Goal: Task Accomplishment & Management: Manage account settings

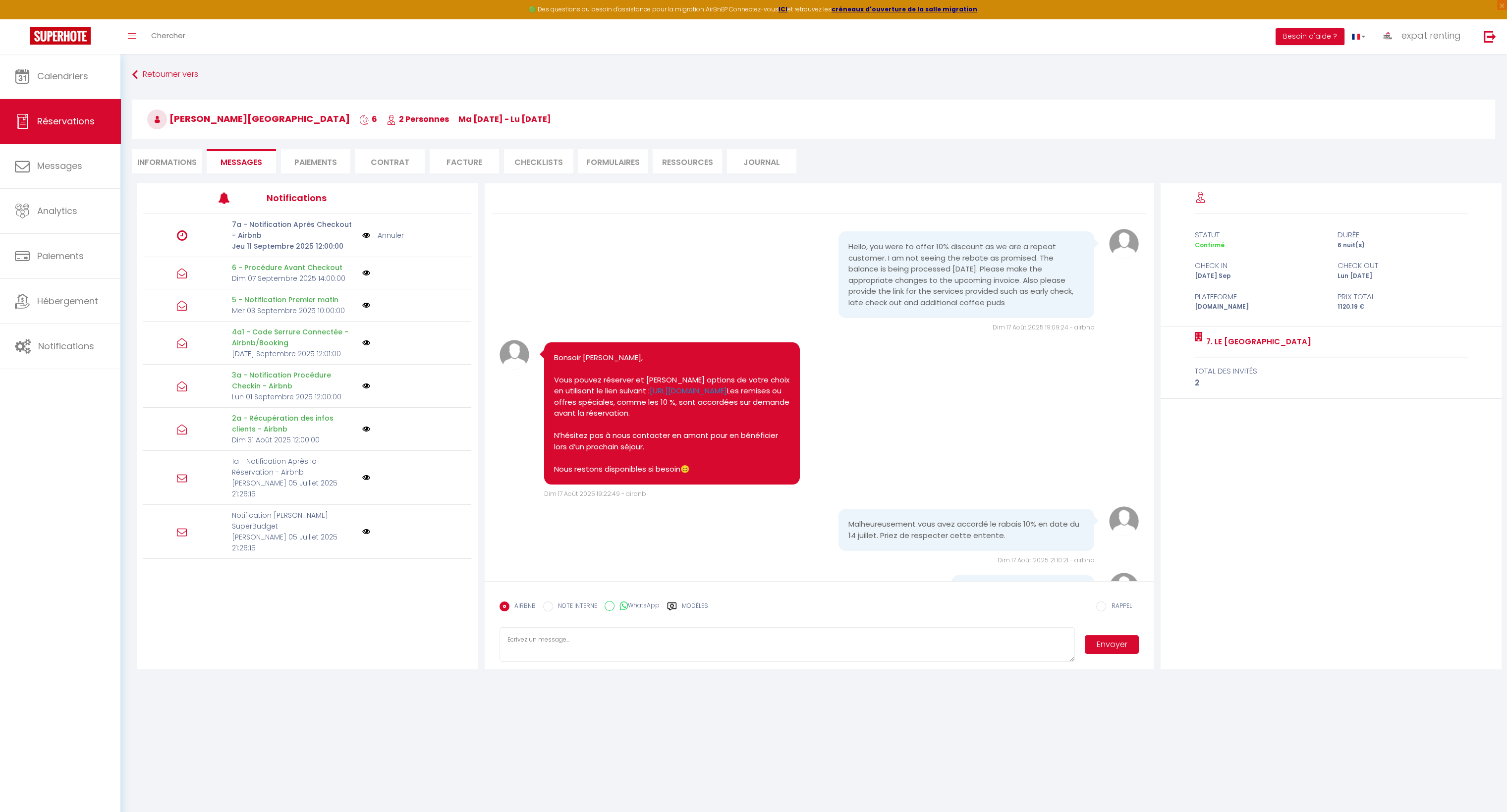
scroll to position [397, 0]
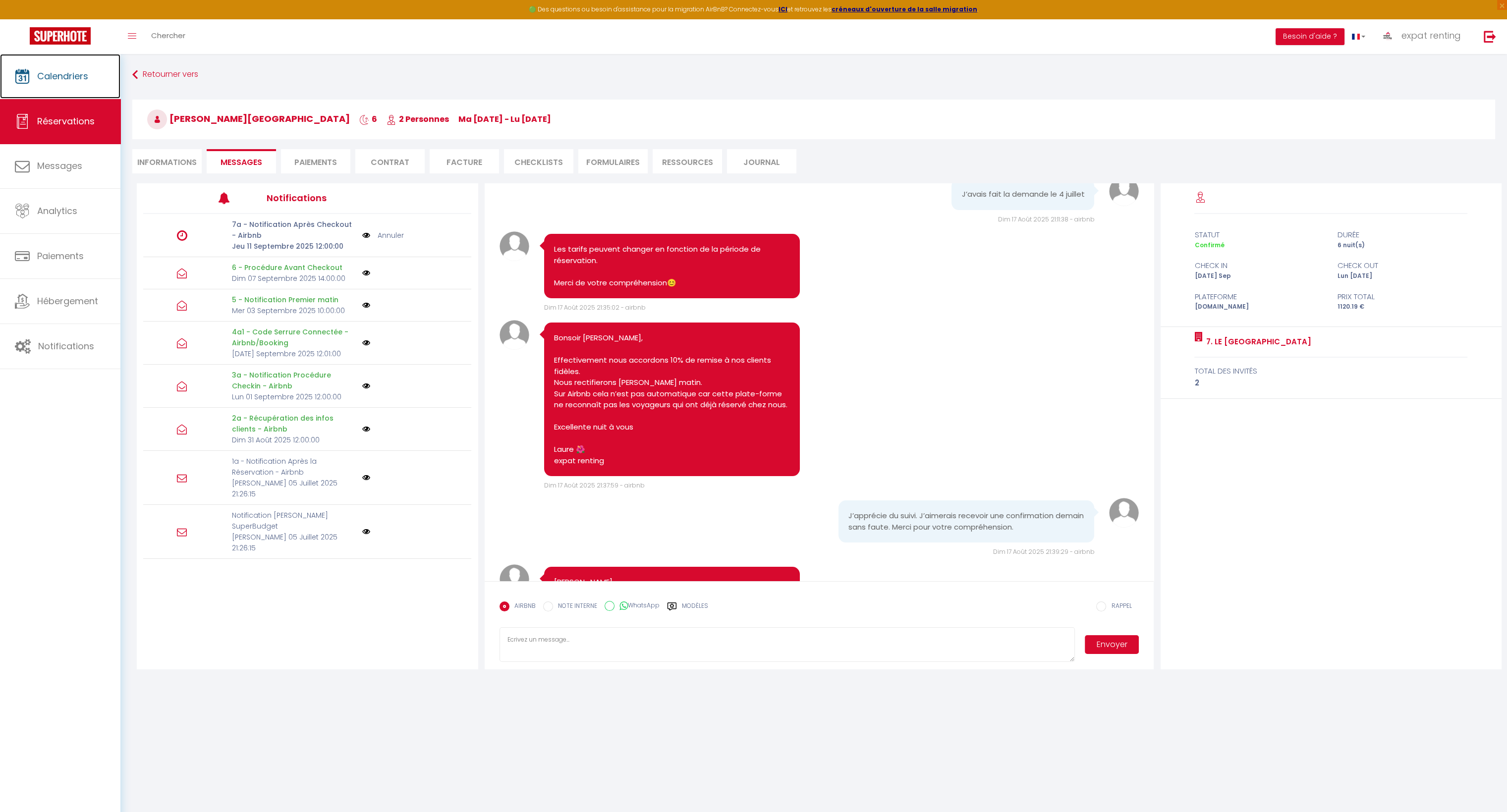
click at [70, 82] on link "Calendriers" at bounding box center [60, 76] width 121 height 44
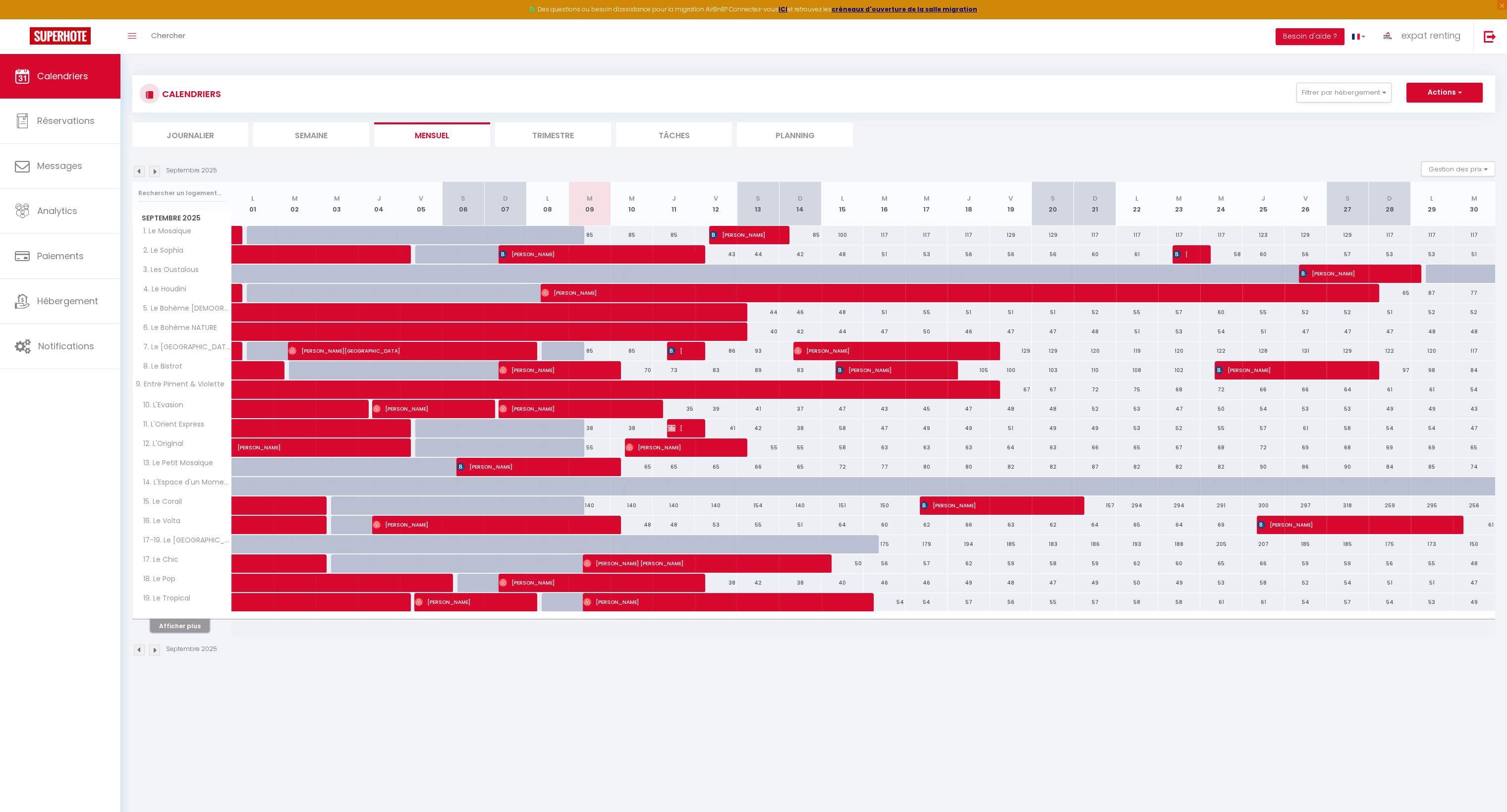
click at [177, 620] on button "Afficher plus" at bounding box center [180, 626] width 60 height 13
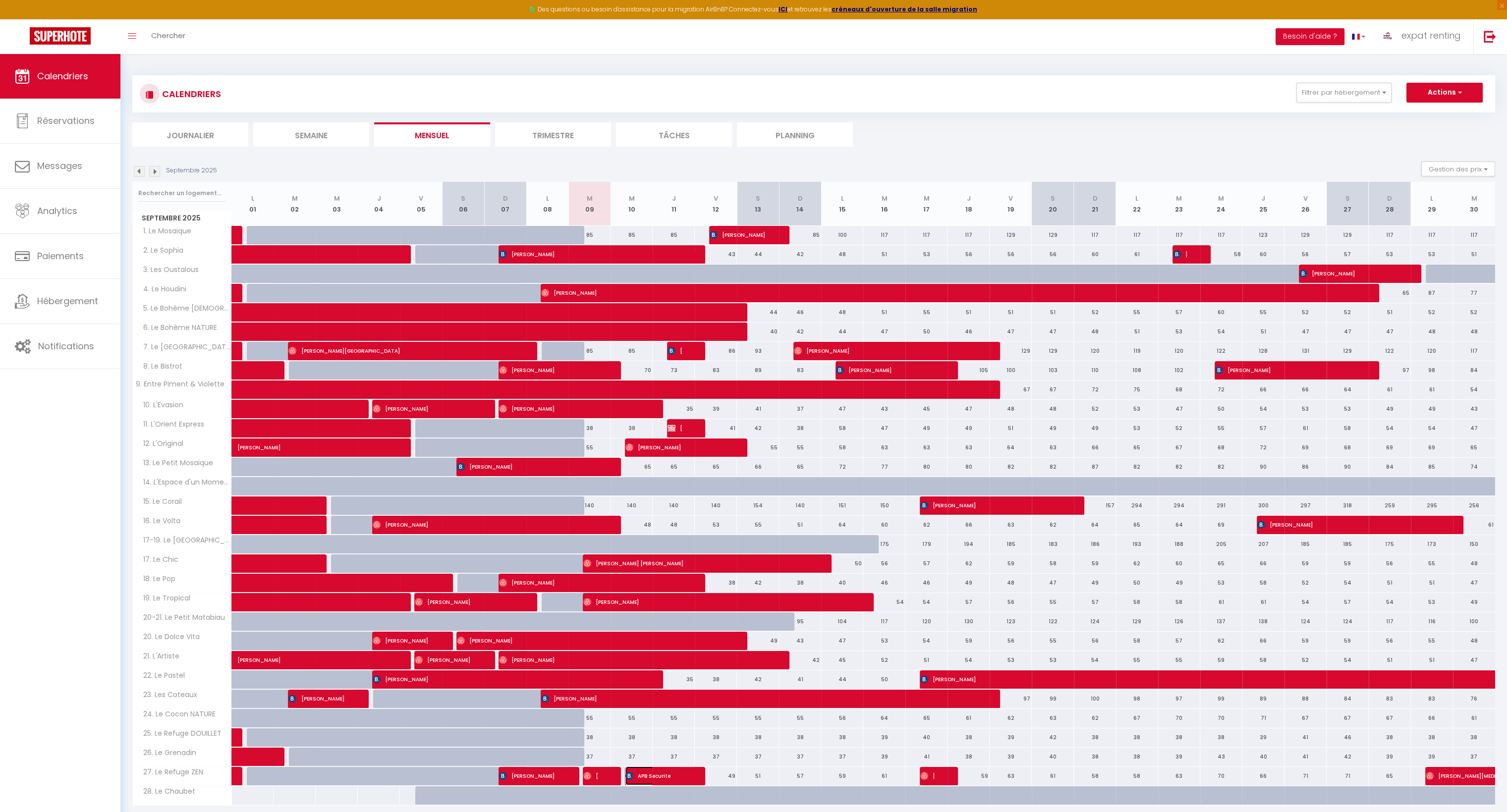
click at [669, 773] on span "APB Securite" at bounding box center [653, 776] width 56 height 19
select select "OK"
select select "0"
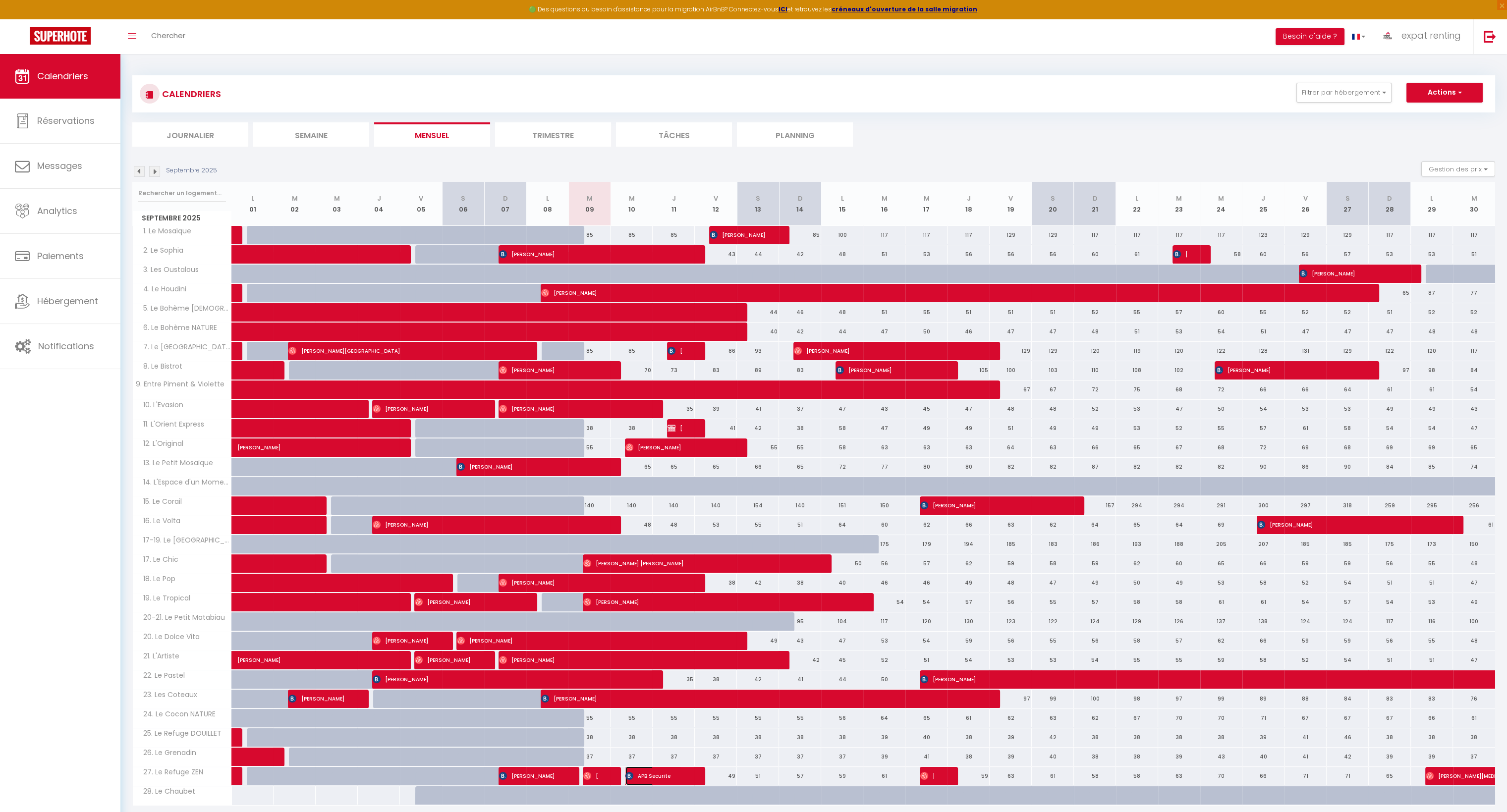
select select "1"
select select
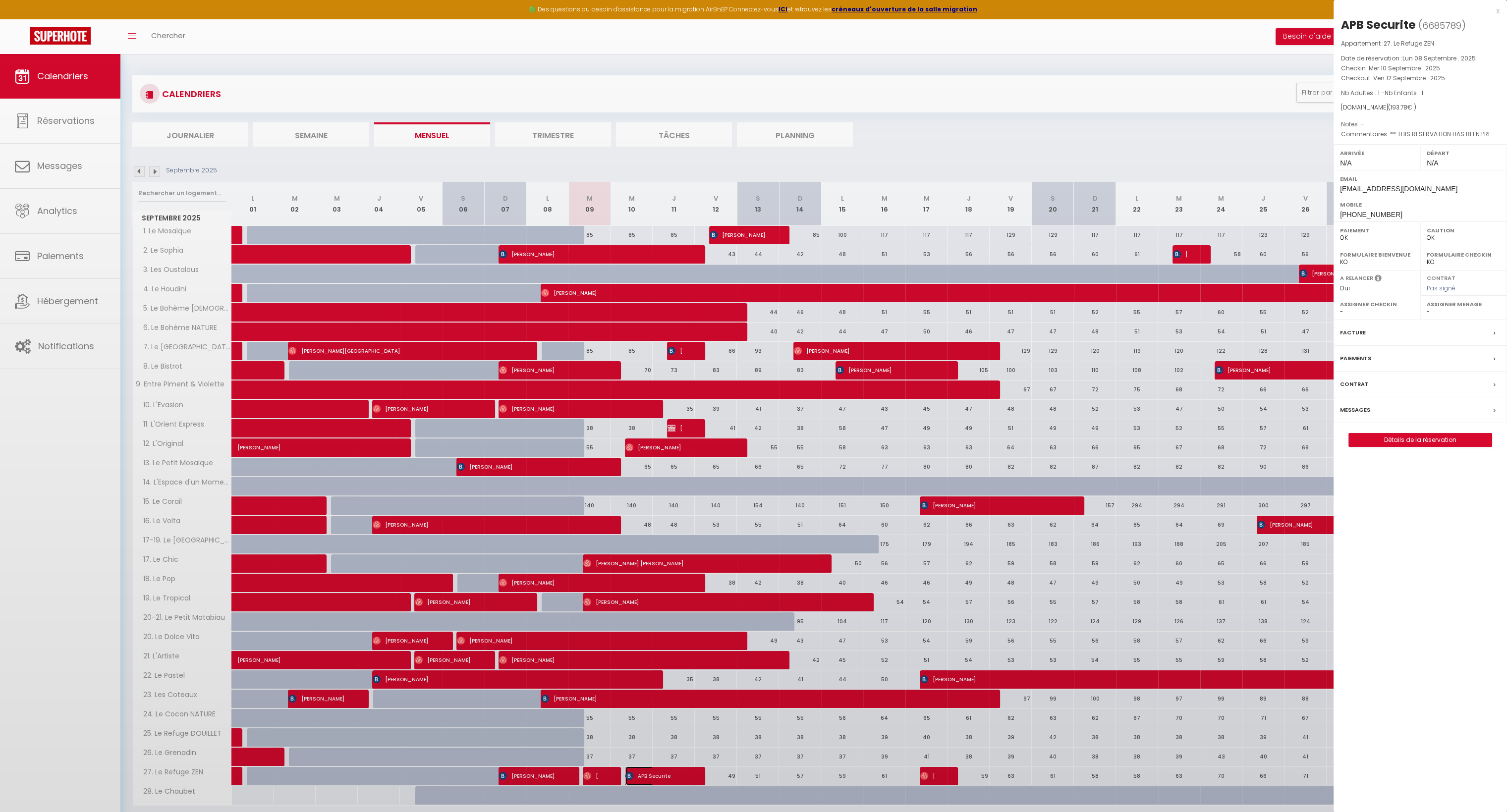
select select "48610"
